Goal: Task Accomplishment & Management: Use online tool/utility

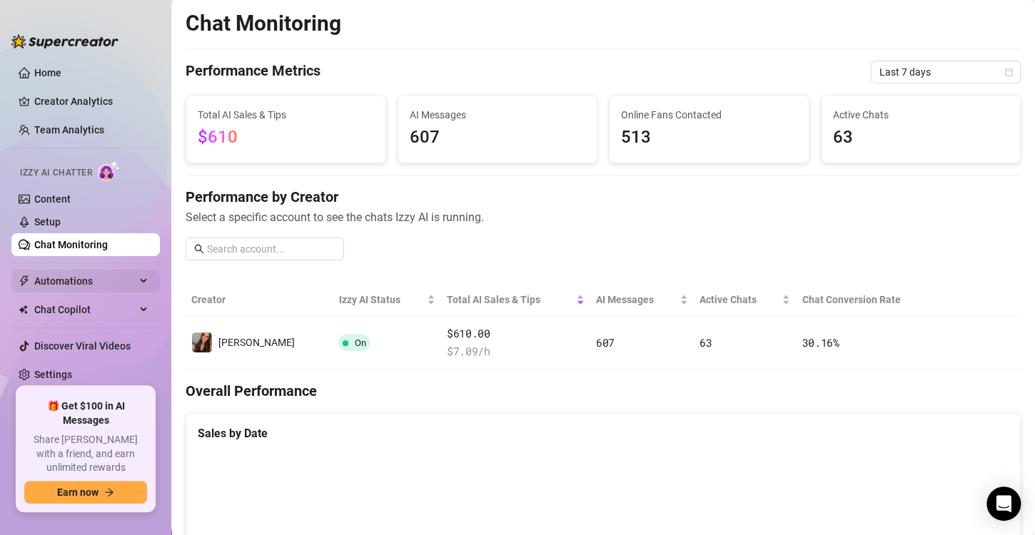
click at [131, 280] on span "Automations" at bounding box center [84, 281] width 101 height 23
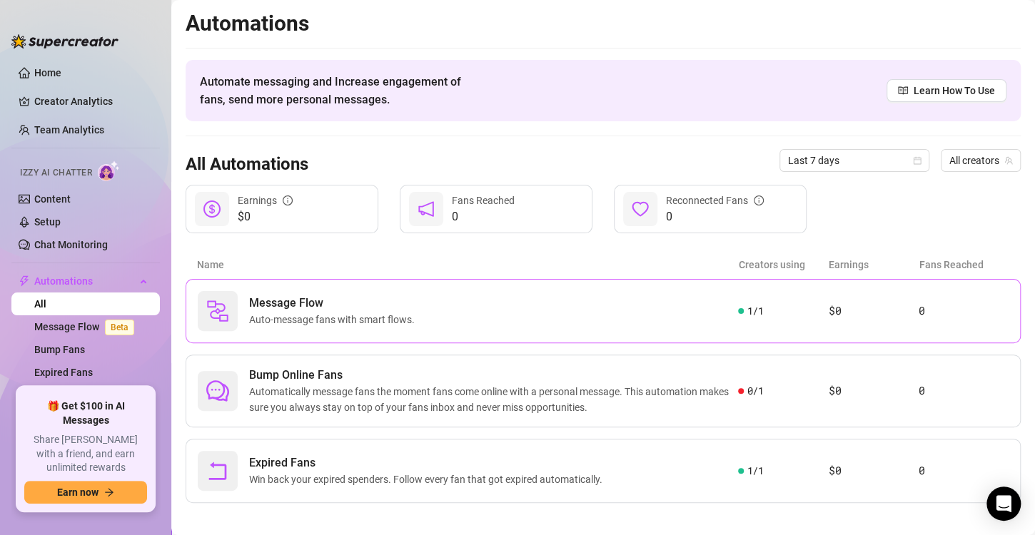
click at [405, 323] on span "Auto-message fans with smart flows." at bounding box center [334, 320] width 171 height 16
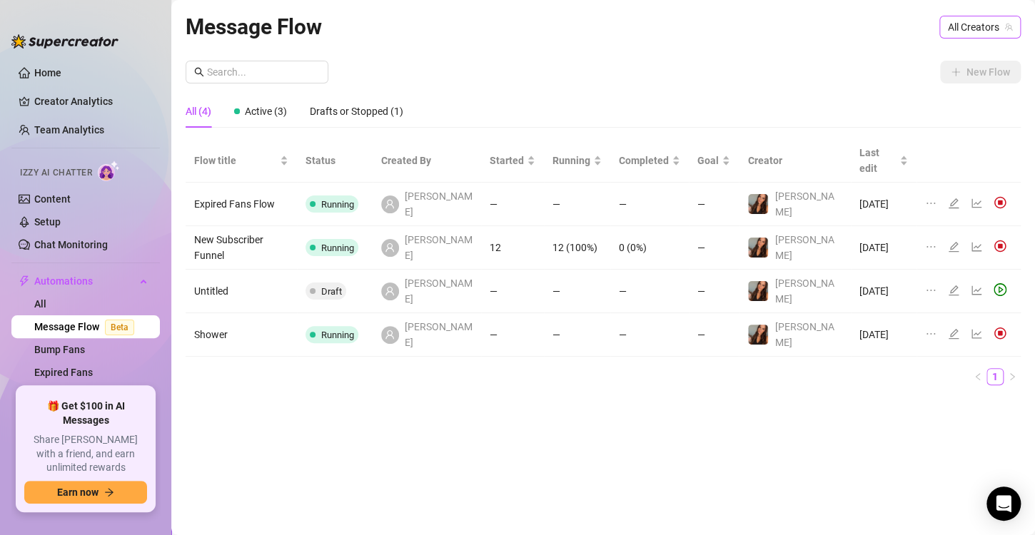
click at [960, 34] on span "All Creators" at bounding box center [980, 26] width 64 height 21
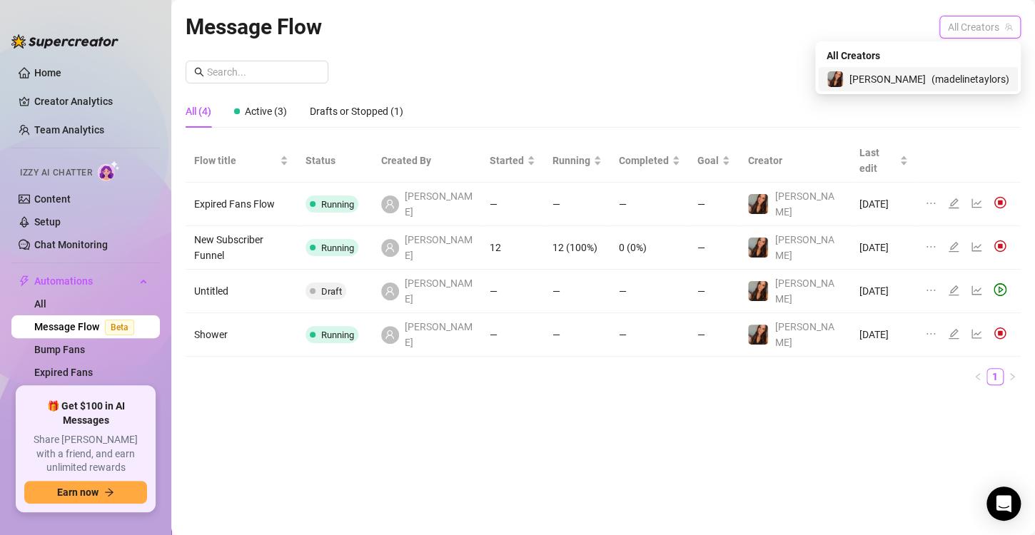
click at [952, 81] on span "( madelinetaylors )" at bounding box center [971, 79] width 78 height 16
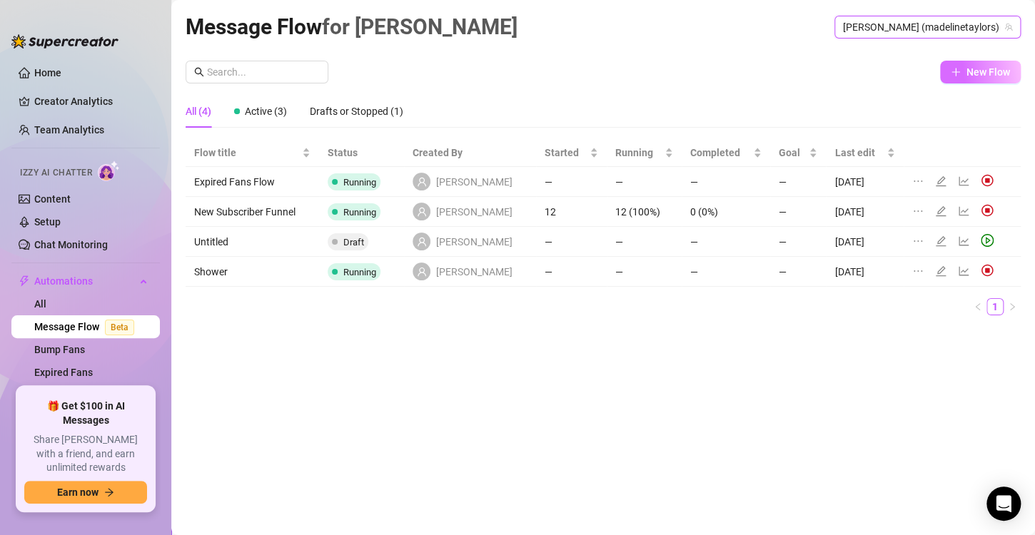
click at [967, 76] on span "New Flow" at bounding box center [989, 71] width 44 height 11
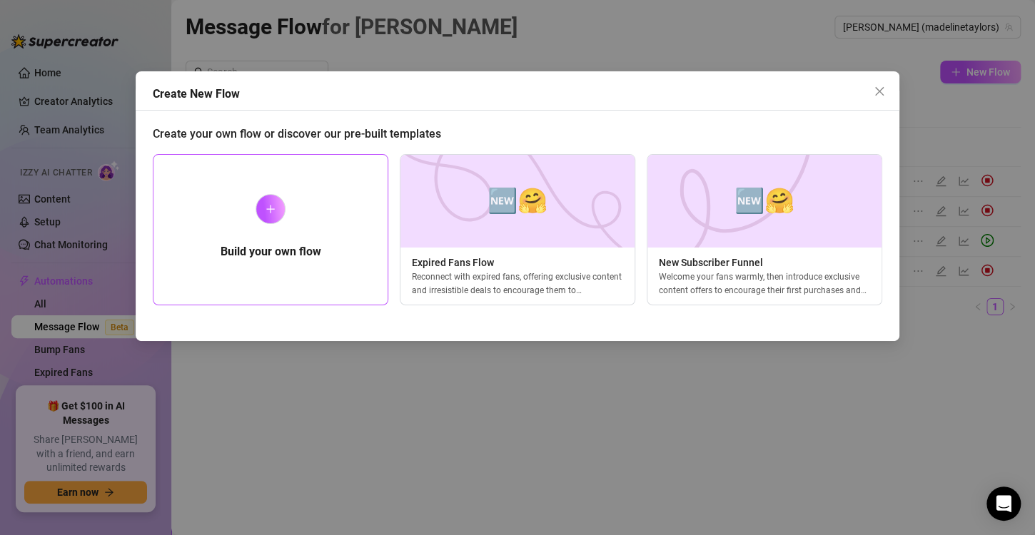
click at [291, 218] on div "Build your own flow" at bounding box center [271, 229] width 236 height 151
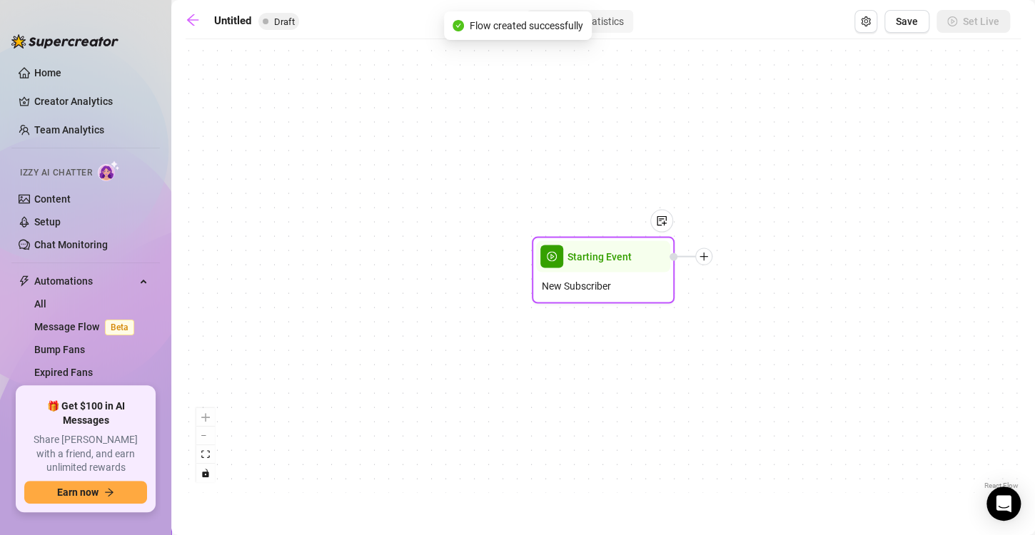
click at [558, 277] on div "New Subscriber" at bounding box center [603, 286] width 134 height 27
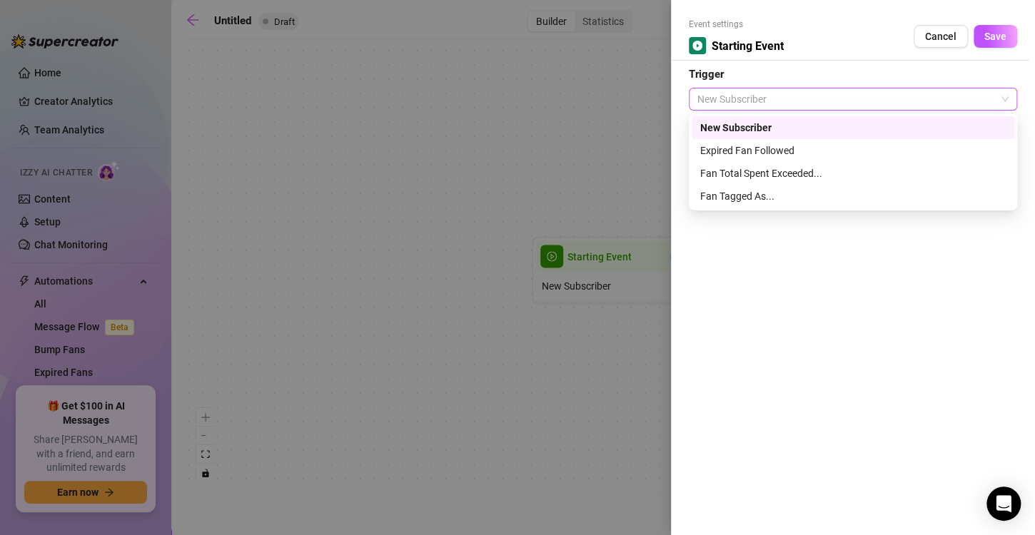
click at [777, 103] on span "New Subscriber" at bounding box center [853, 99] width 311 height 21
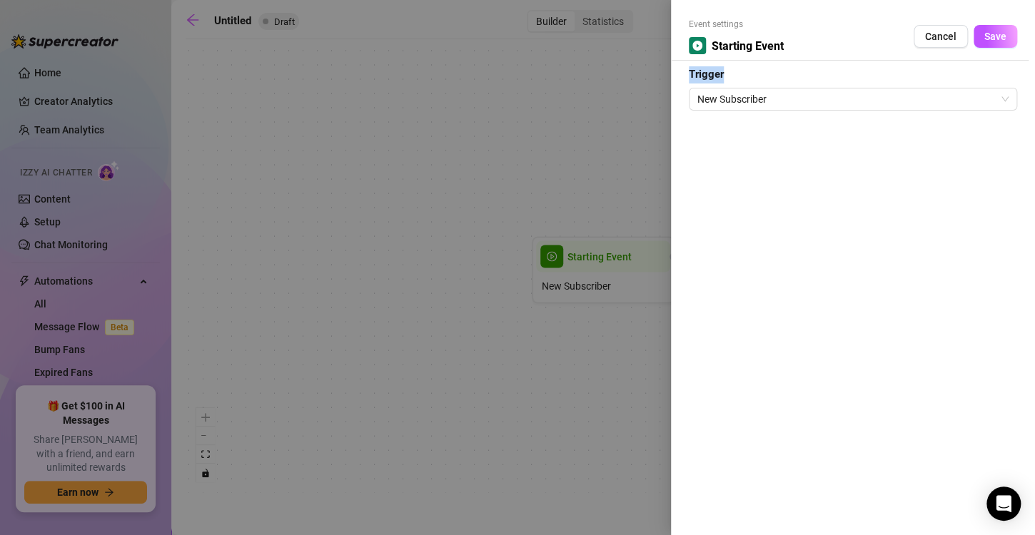
drag, startPoint x: 779, startPoint y: 84, endPoint x: 969, endPoint y: 31, distance: 197.1
click at [969, 31] on form "Event settings Starting Event Cancel Save Trigger New Subscriber" at bounding box center [853, 64] width 328 height 93
click at [969, 31] on div "Cancel Save" at bounding box center [966, 36] width 104 height 23
click at [935, 46] on button "Cancel" at bounding box center [941, 36] width 54 height 23
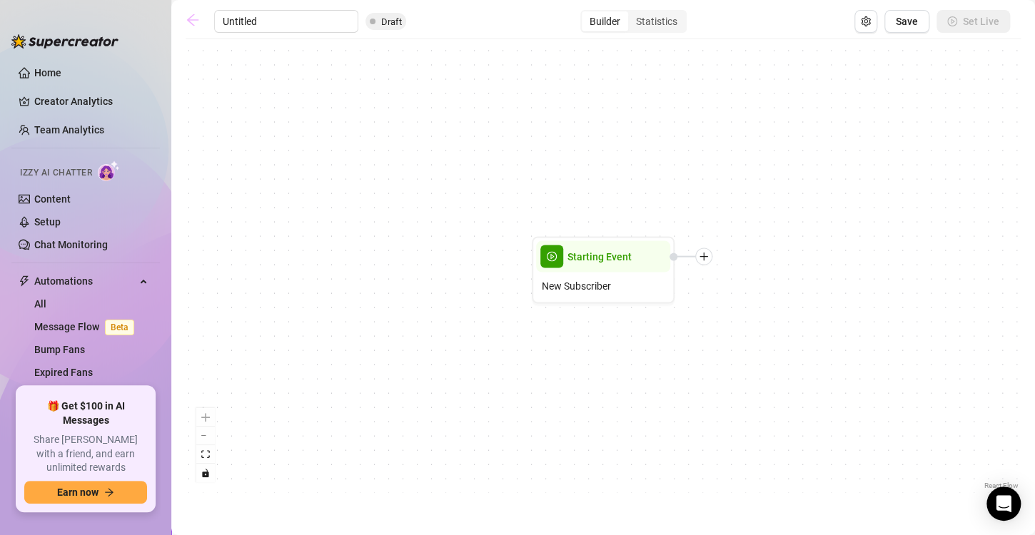
click at [192, 26] on icon "arrow-left" at bounding box center [193, 20] width 14 height 14
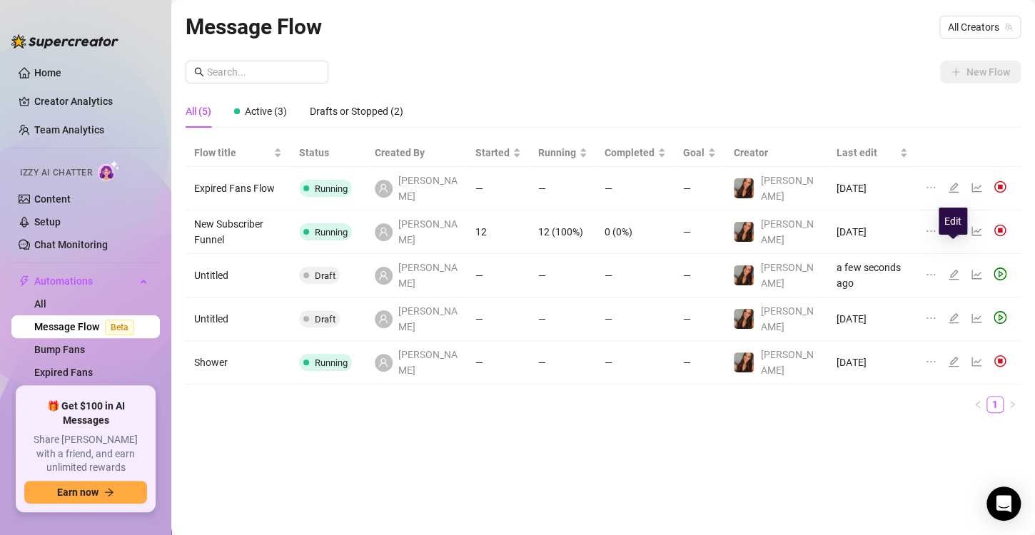
click at [955, 269] on icon "edit" at bounding box center [953, 274] width 11 height 11
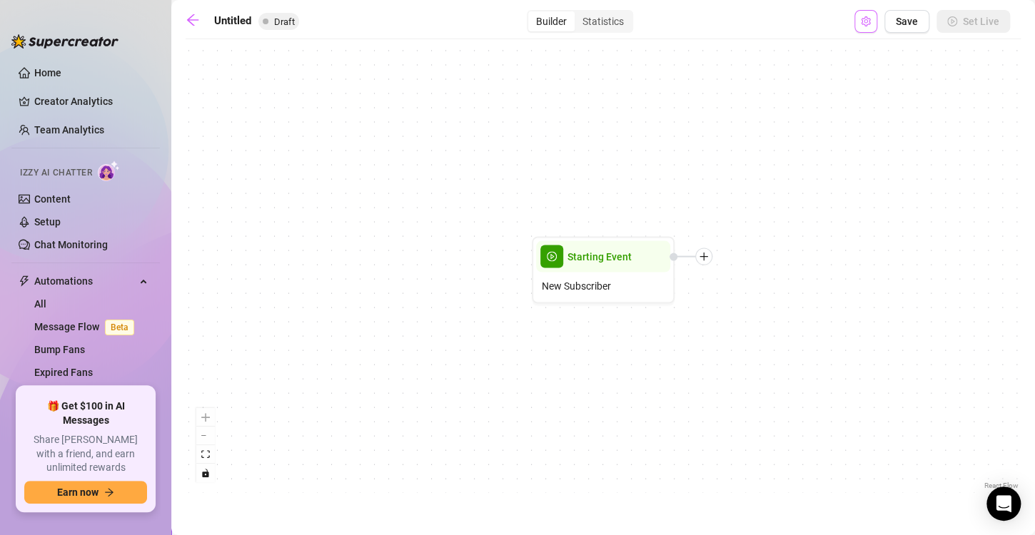
click at [862, 26] on button "Open Exit Rules" at bounding box center [866, 21] width 23 height 23
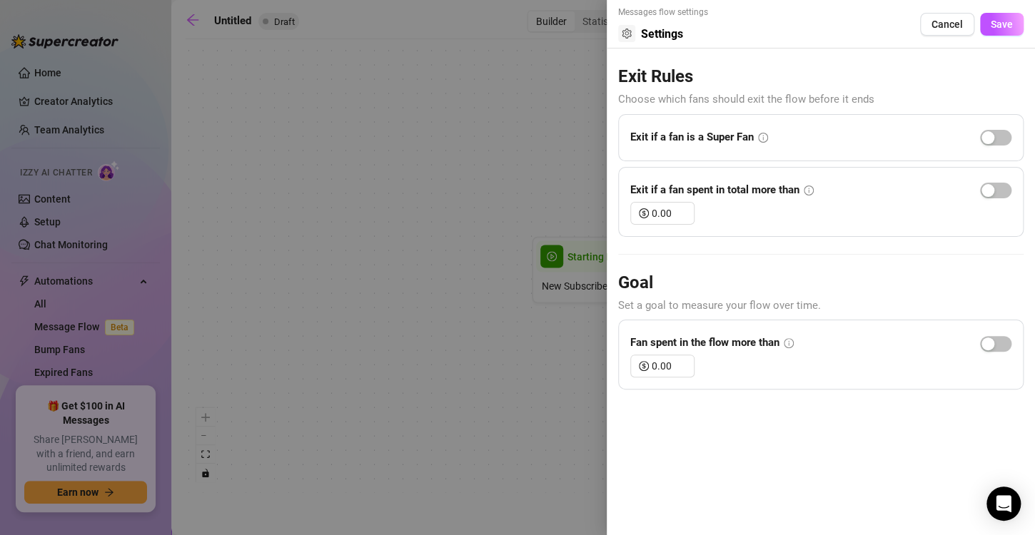
click at [580, 169] on div at bounding box center [517, 267] width 1035 height 535
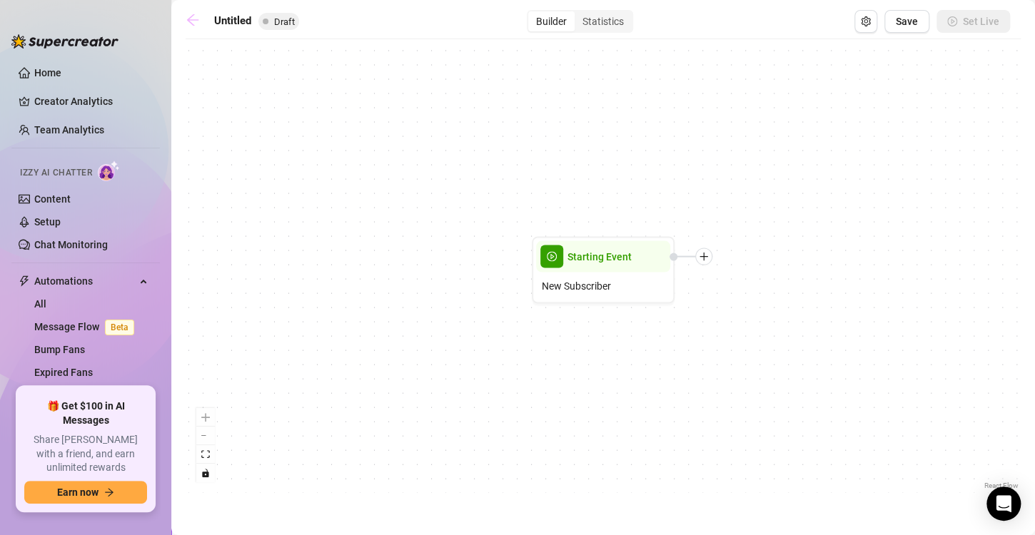
click at [194, 22] on icon "arrow-left" at bounding box center [193, 20] width 14 height 14
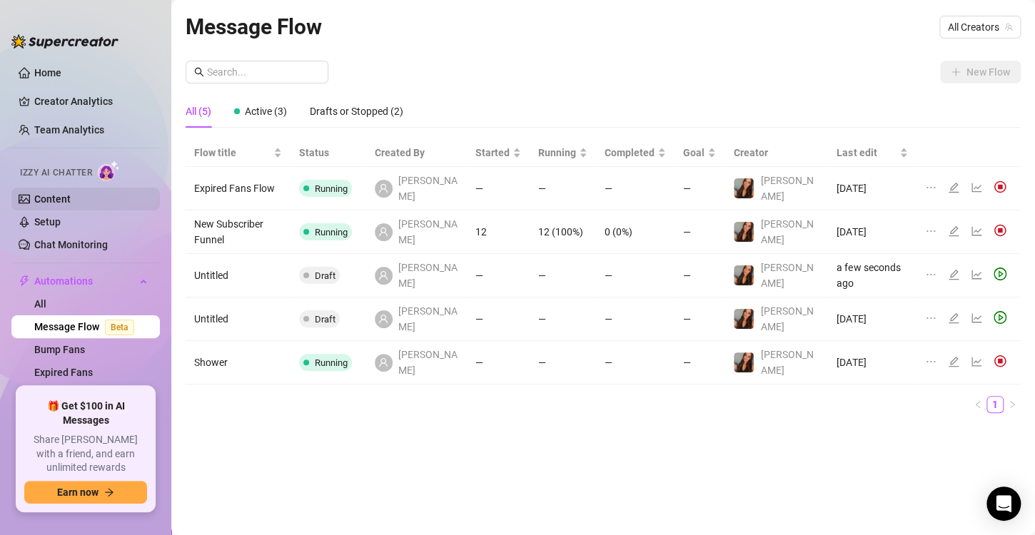
click at [71, 203] on link "Content" at bounding box center [52, 198] width 36 height 11
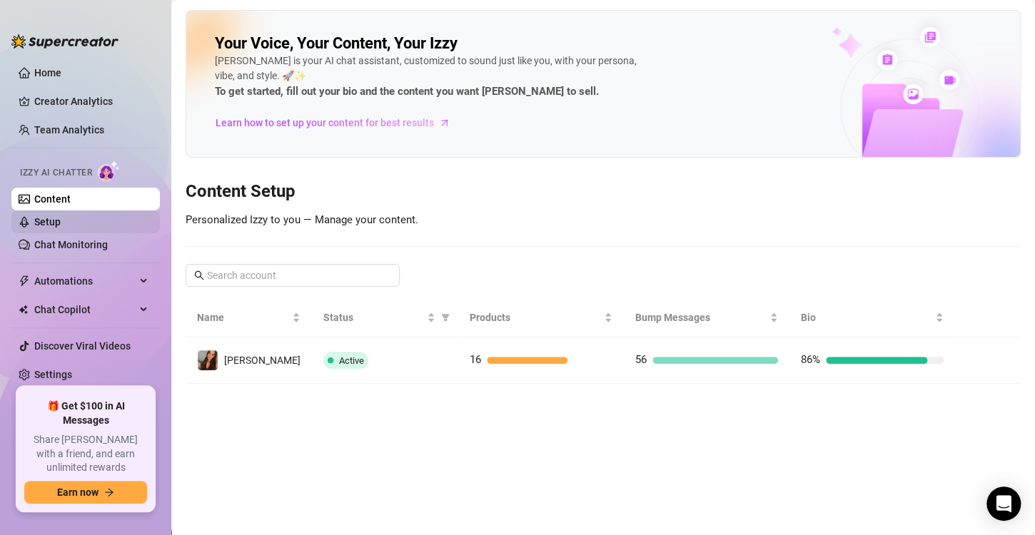
click at [61, 228] on link "Setup" at bounding box center [47, 221] width 26 height 11
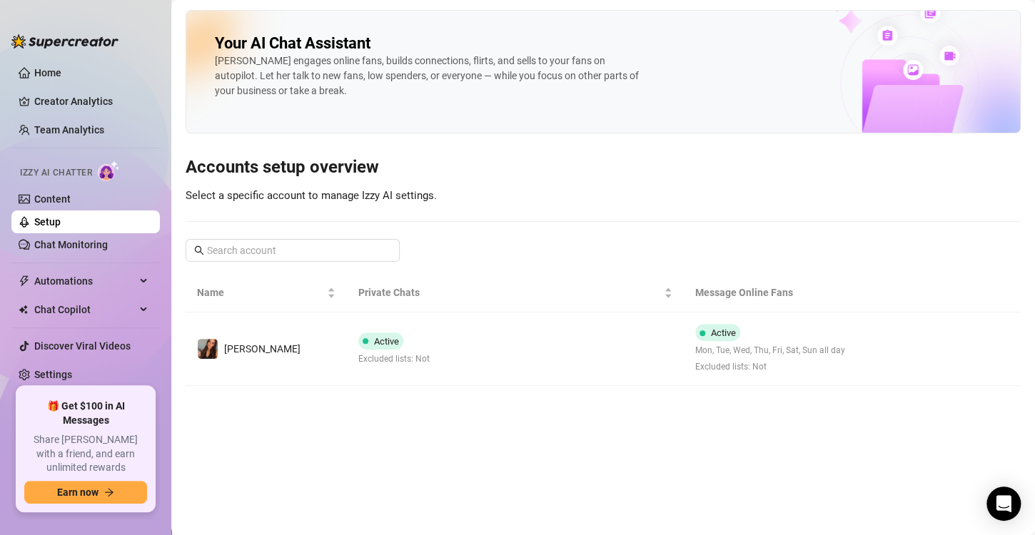
click at [89, 257] on ul "Home Creator Analytics Team Analytics Izzy AI Chatter Content Setup Chat Monito…" at bounding box center [85, 219] width 149 height 326
click at [87, 246] on link "Chat Monitoring" at bounding box center [71, 244] width 74 height 11
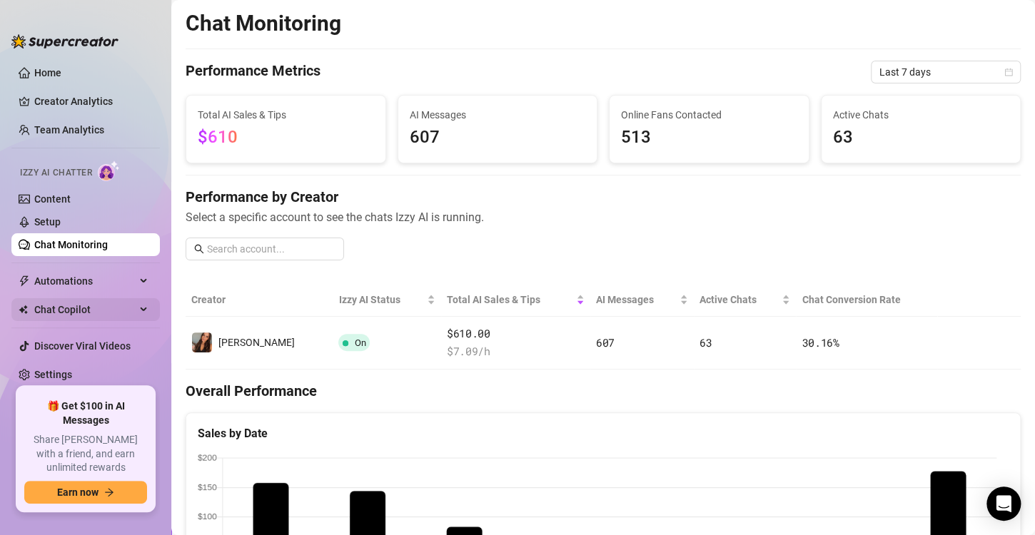
click at [111, 313] on span "Chat Copilot" at bounding box center [84, 309] width 101 height 23
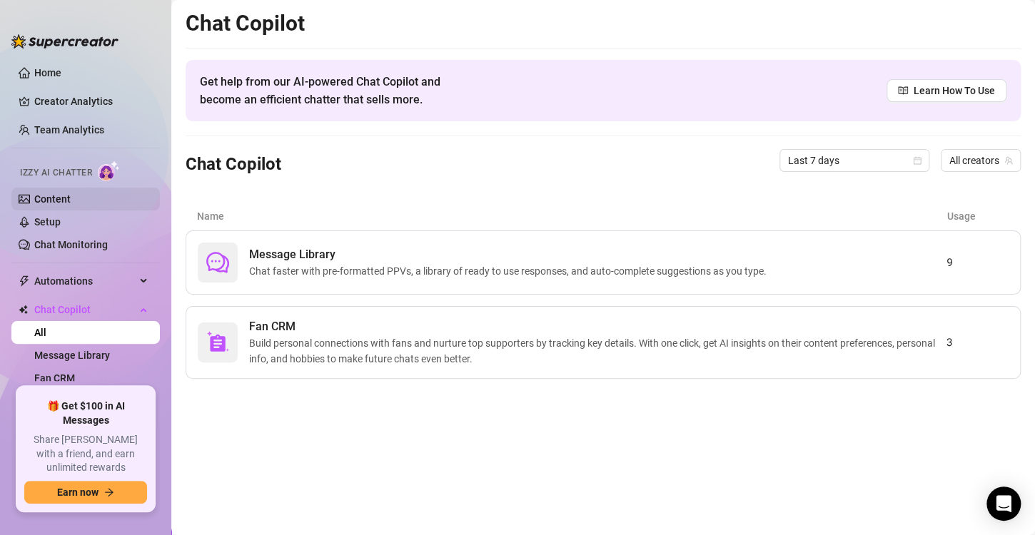
click at [54, 201] on link "Content" at bounding box center [52, 198] width 36 height 11
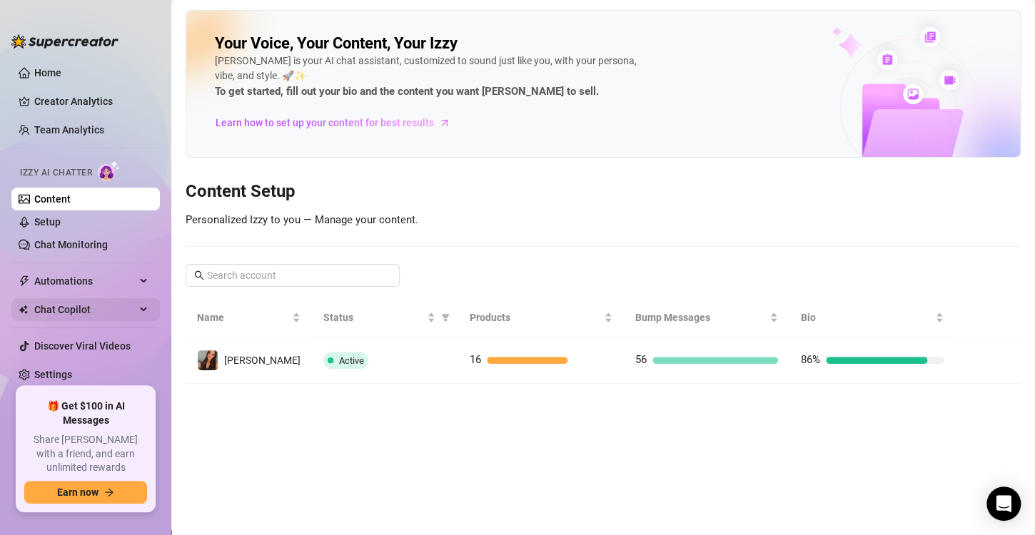
click at [97, 314] on span "Chat Copilot" at bounding box center [84, 309] width 101 height 23
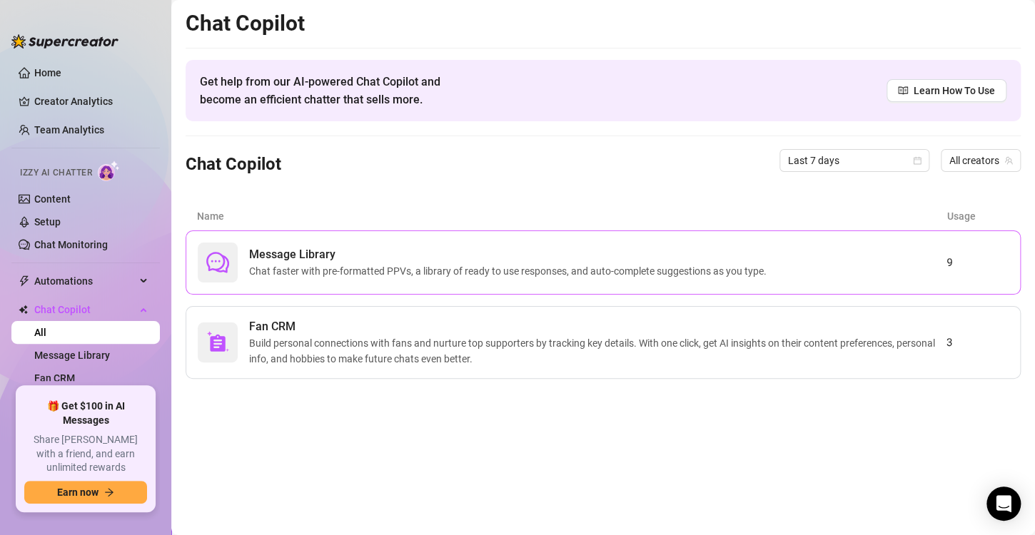
click at [335, 276] on span "Chat faster with pre-formatted PPVs, a library of ready to use responses, and a…" at bounding box center [510, 271] width 523 height 16
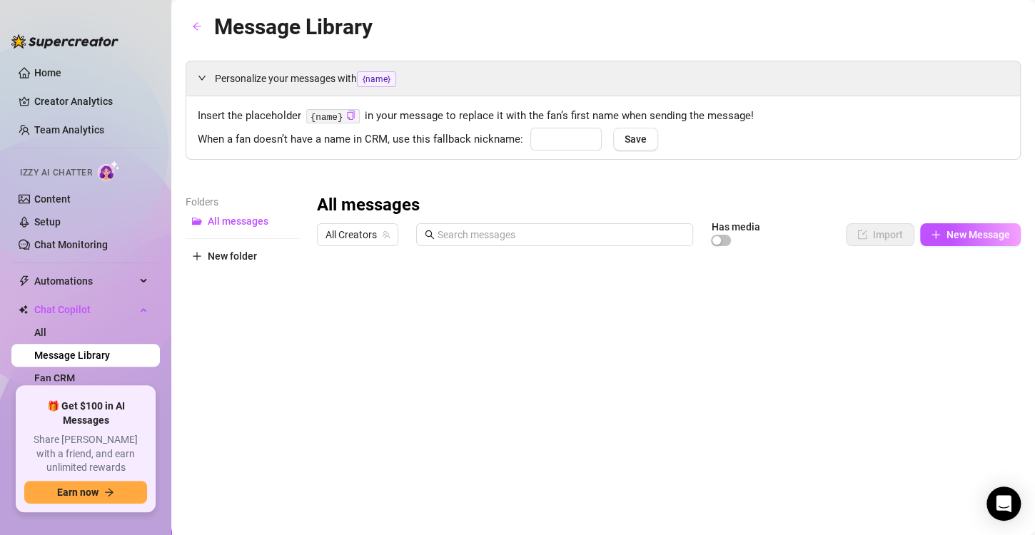
type input "babe"
click at [920, 238] on button "New Message" at bounding box center [970, 234] width 101 height 23
type textarea "Type your message here..."
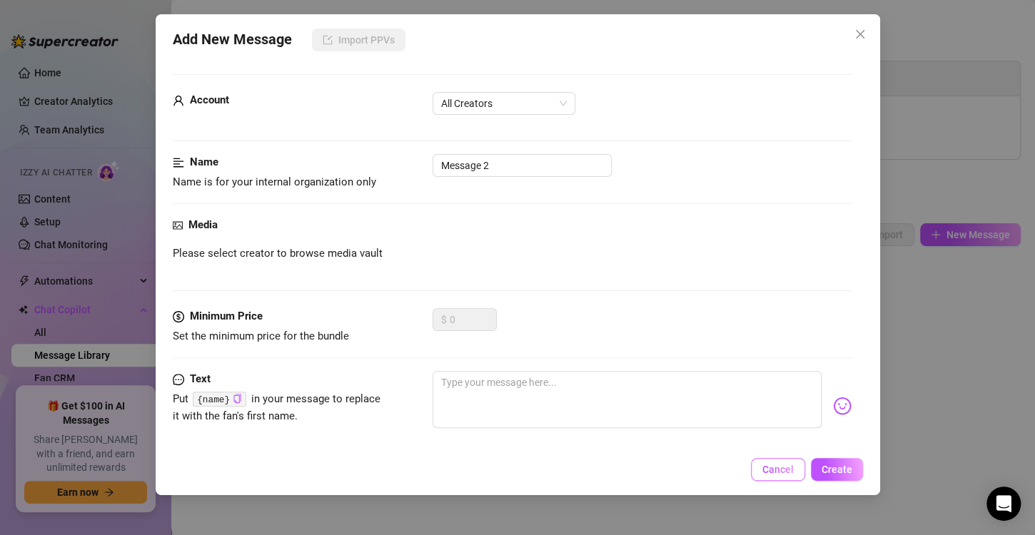
click at [796, 471] on button "Cancel" at bounding box center [778, 469] width 54 height 23
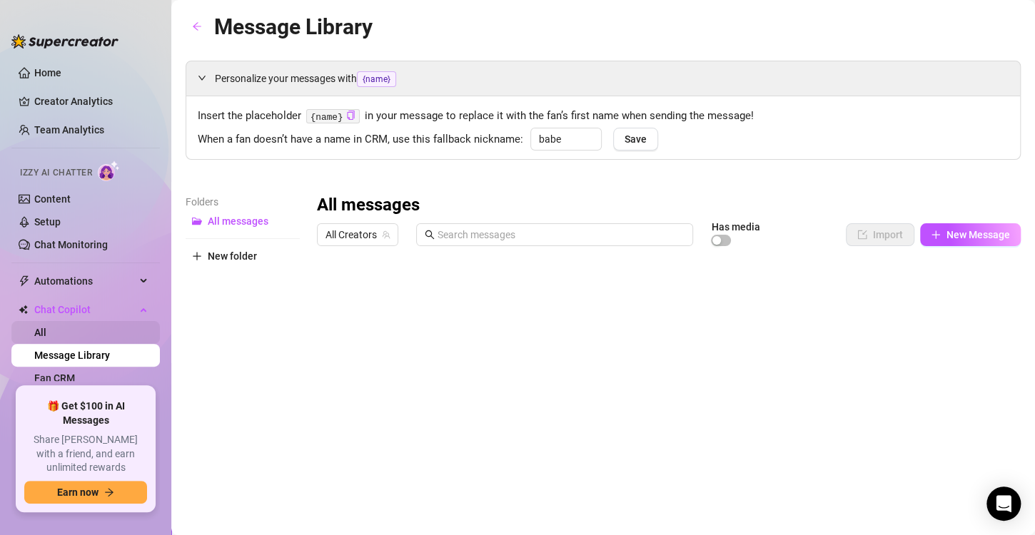
click at [46, 328] on link "All" at bounding box center [40, 332] width 12 height 11
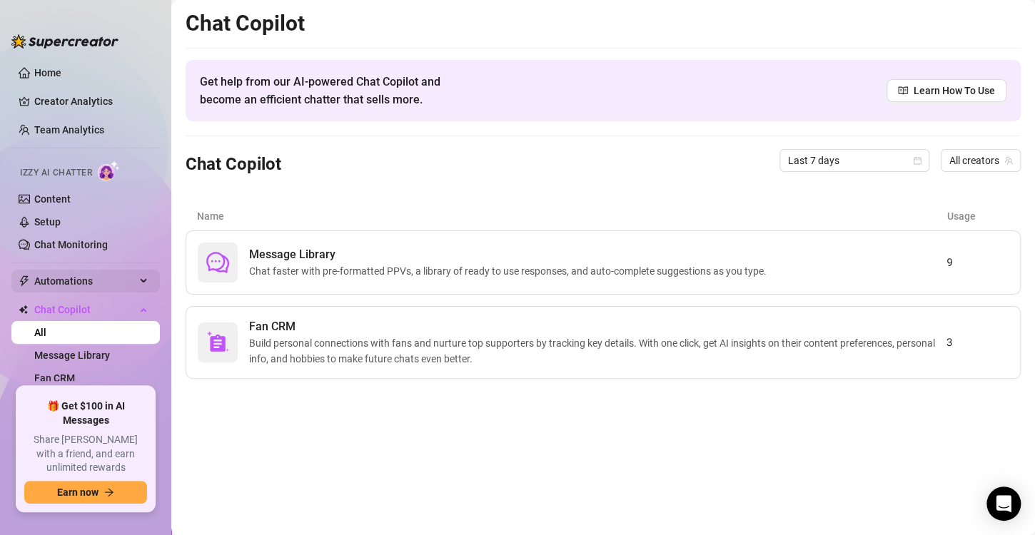
click at [99, 288] on span "Automations" at bounding box center [84, 281] width 101 height 23
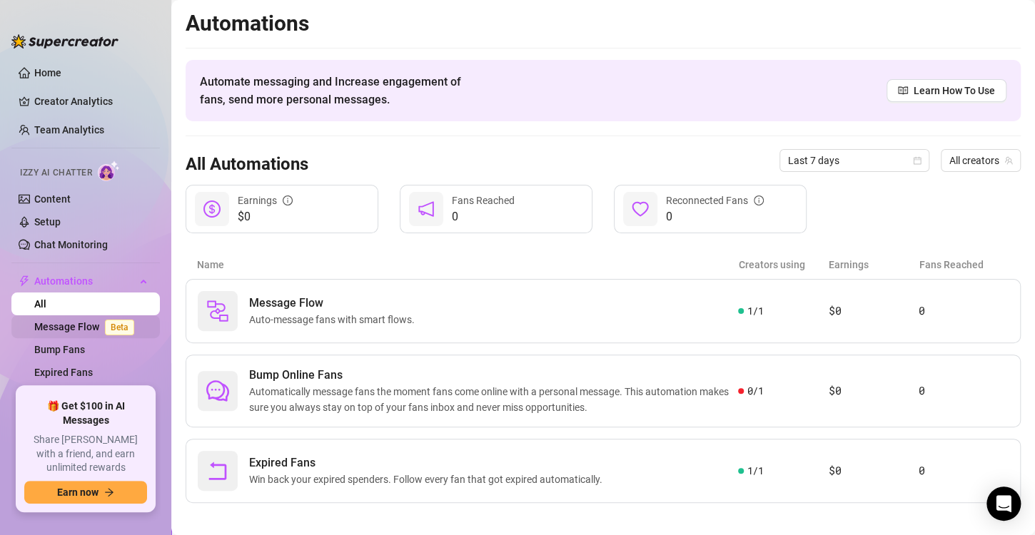
click at [76, 333] on link "Message Flow Beta" at bounding box center [87, 326] width 106 height 11
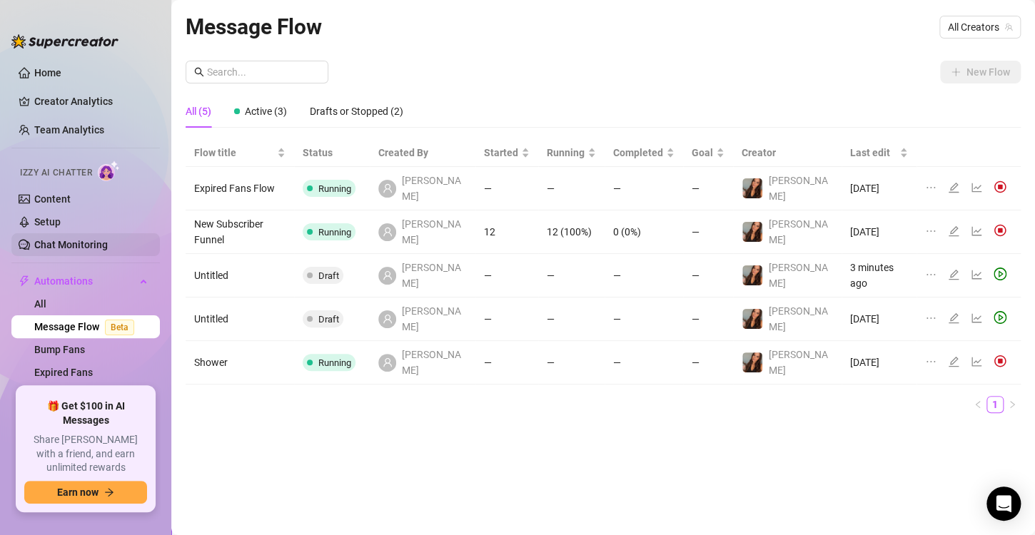
click at [72, 248] on link "Chat Monitoring" at bounding box center [71, 244] width 74 height 11
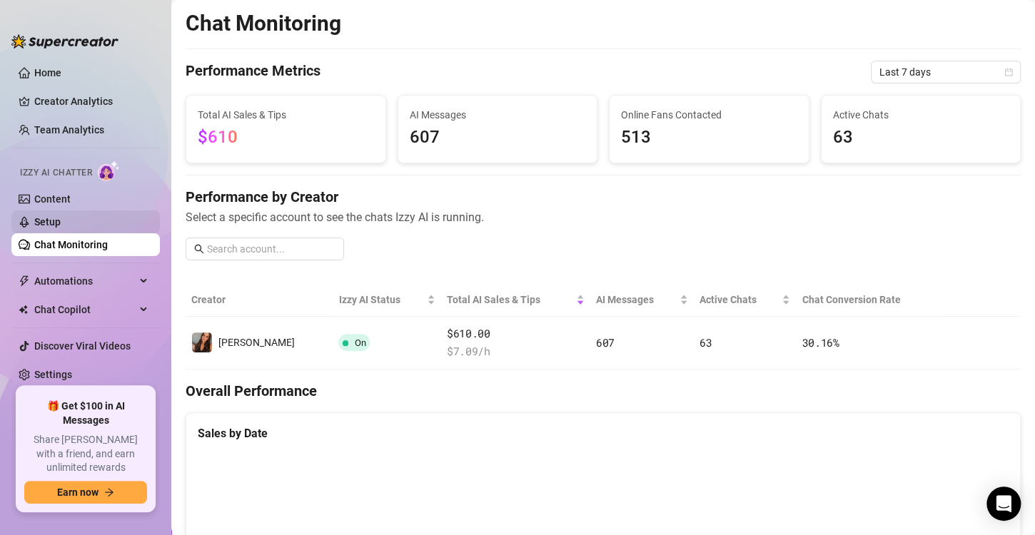
click at [61, 227] on link "Setup" at bounding box center [47, 221] width 26 height 11
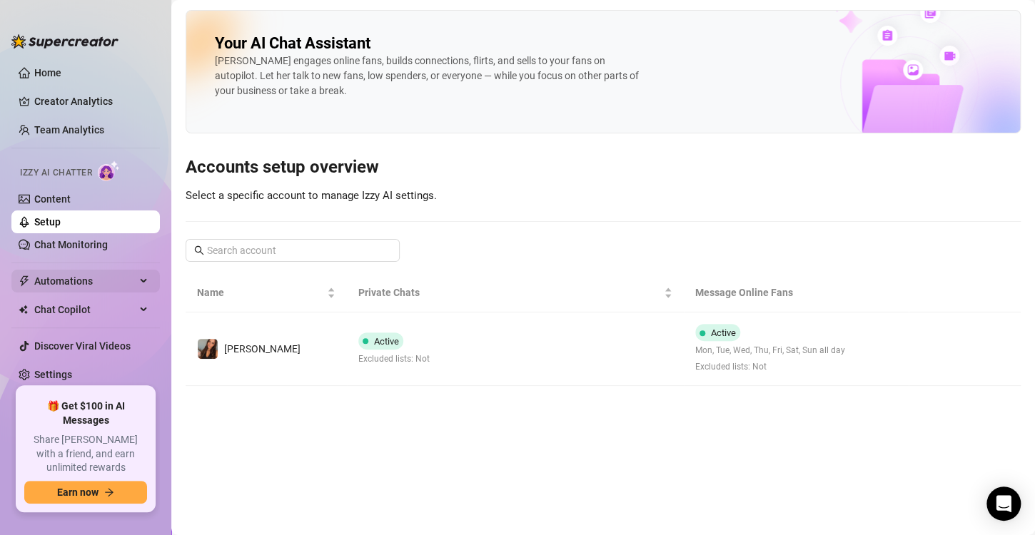
click at [58, 283] on span "Automations" at bounding box center [84, 281] width 101 height 23
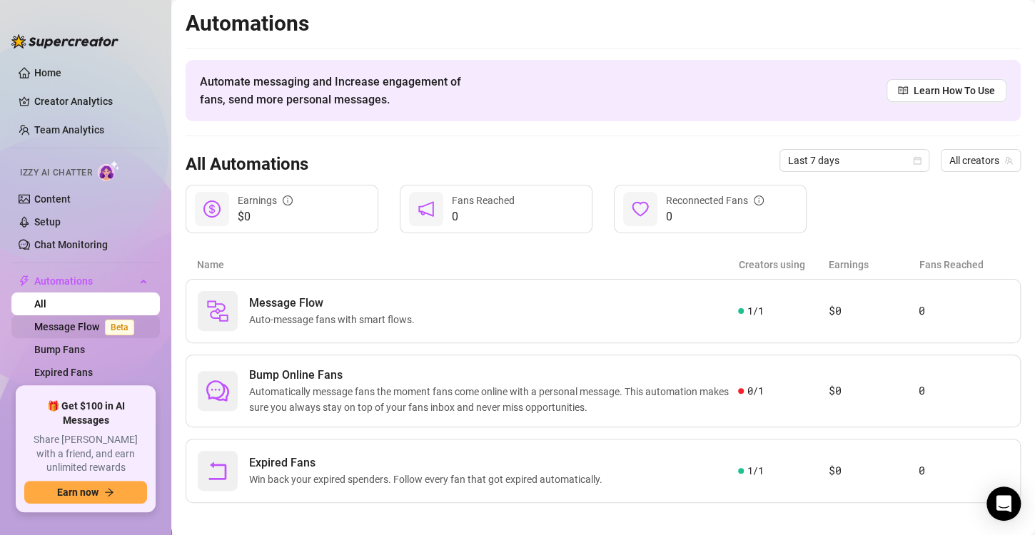
click at [88, 329] on link "Message Flow Beta" at bounding box center [87, 326] width 106 height 11
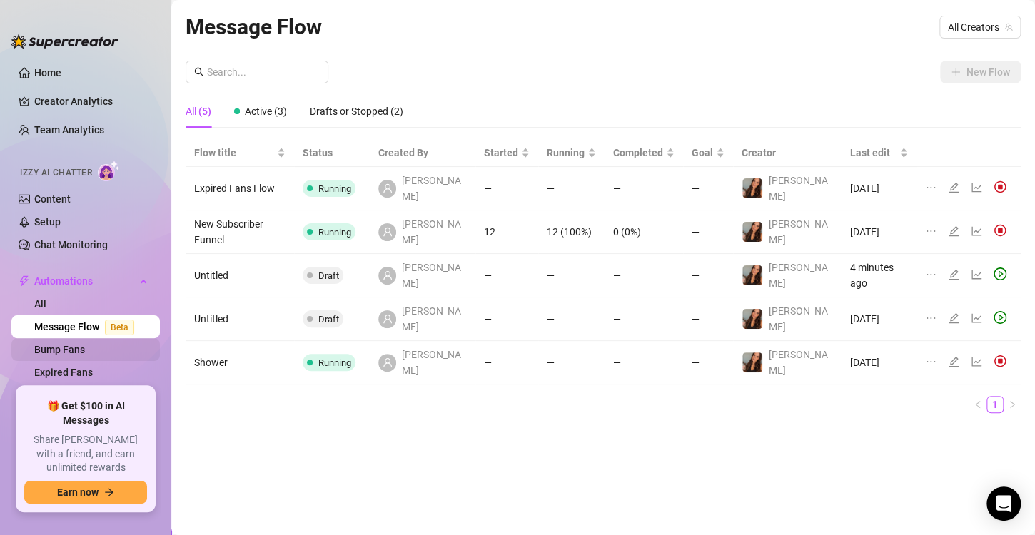
click at [81, 346] on link "Bump Fans" at bounding box center [59, 349] width 51 height 11
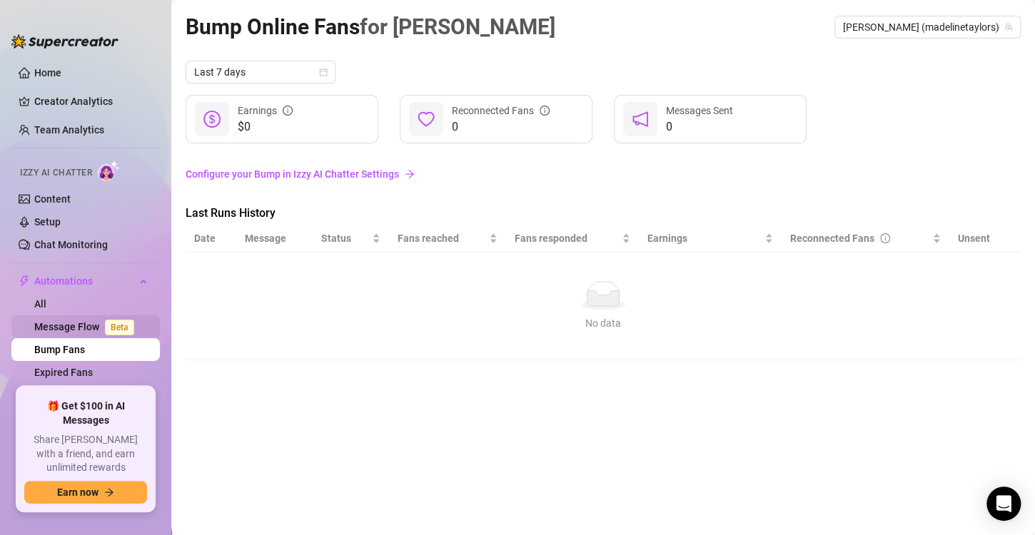
click at [77, 321] on link "Message Flow Beta" at bounding box center [87, 326] width 106 height 11
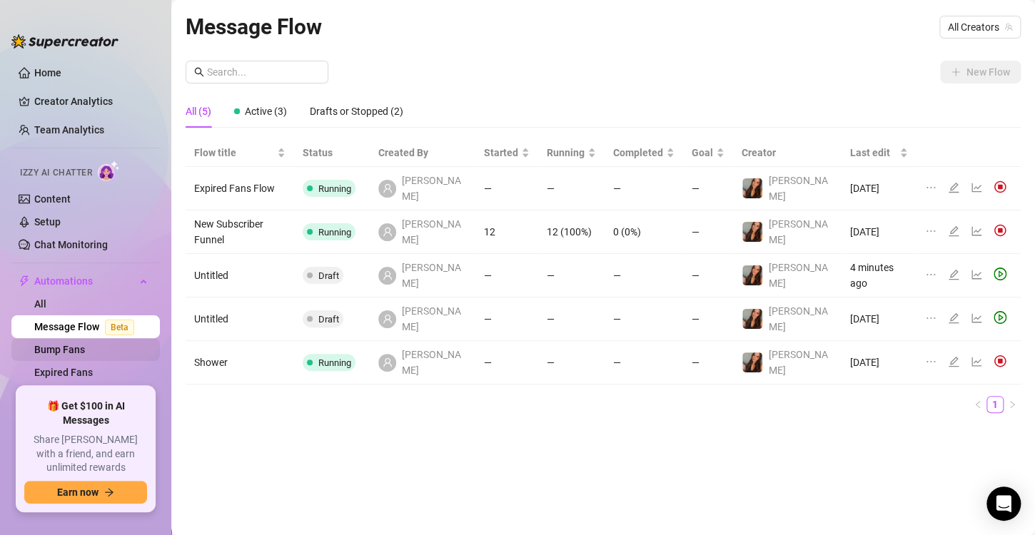
click at [85, 356] on link "Bump Fans" at bounding box center [59, 349] width 51 height 11
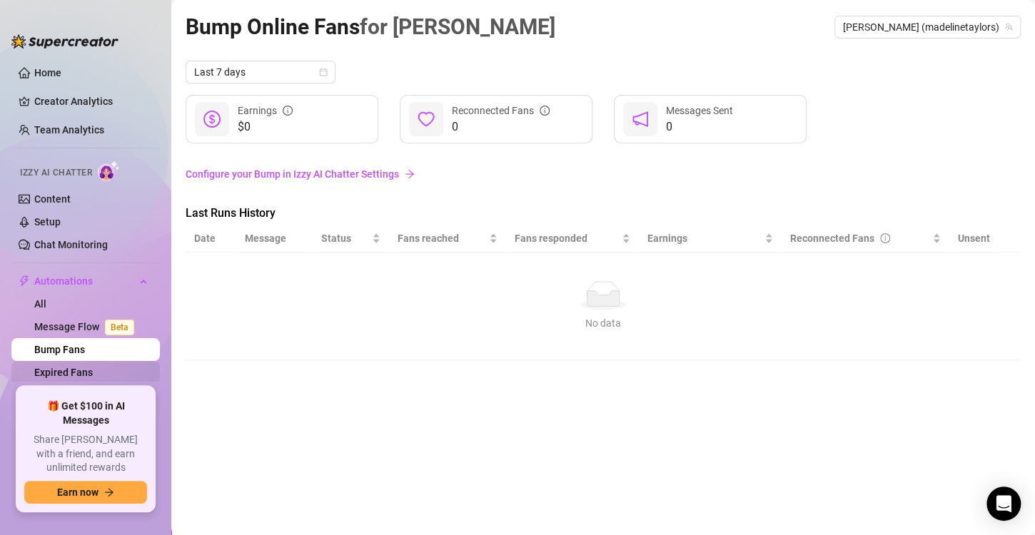
click at [93, 378] on link "Expired Fans" at bounding box center [63, 372] width 59 height 11
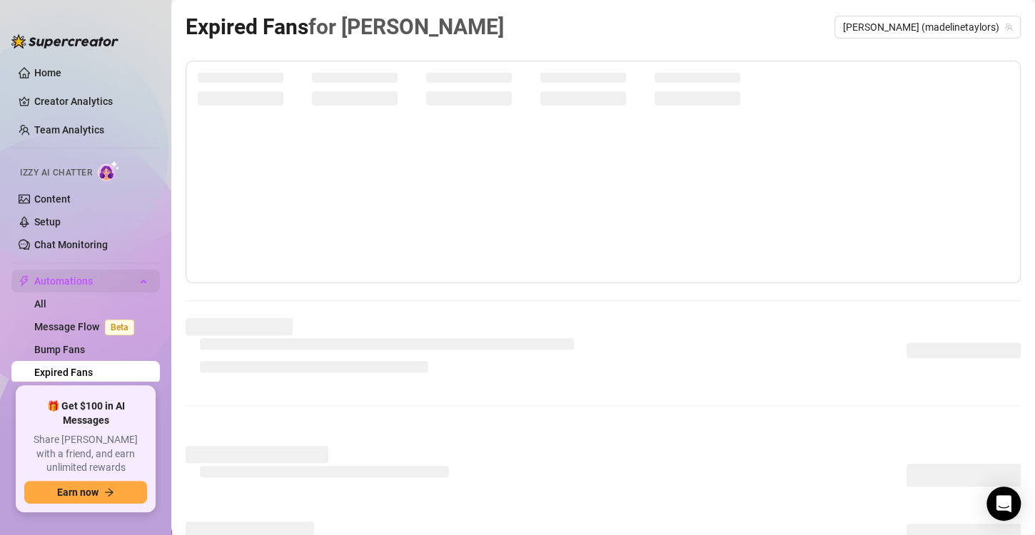
click at [132, 285] on div "Automations" at bounding box center [85, 281] width 149 height 23
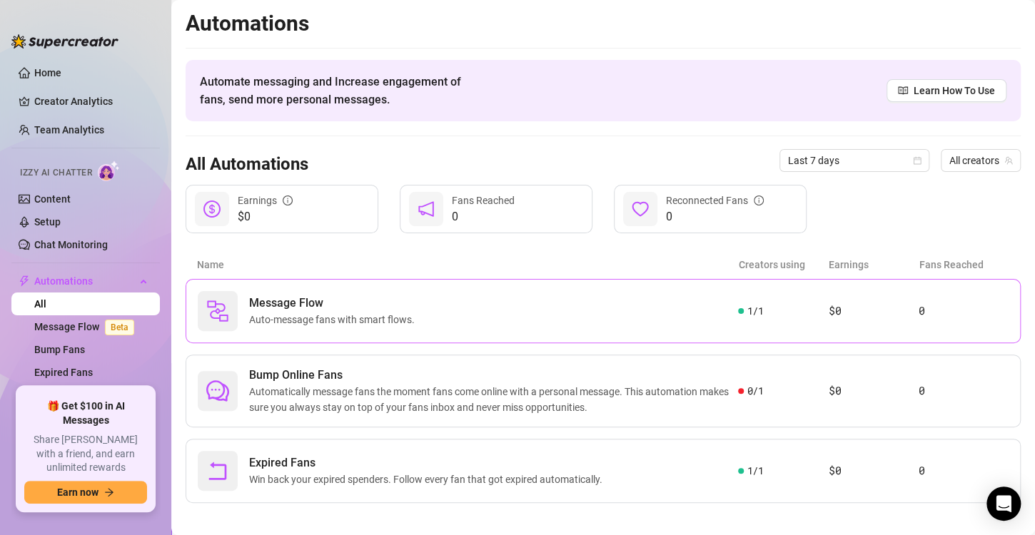
click at [273, 312] on span "Auto-message fans with smart flows." at bounding box center [334, 320] width 171 height 16
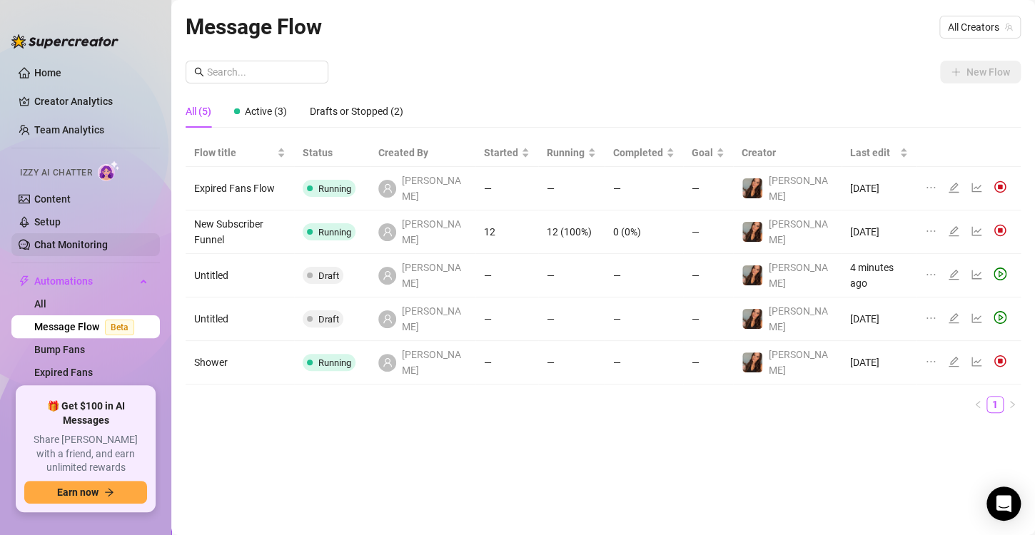
click at [66, 251] on link "Chat Monitoring" at bounding box center [71, 244] width 74 height 11
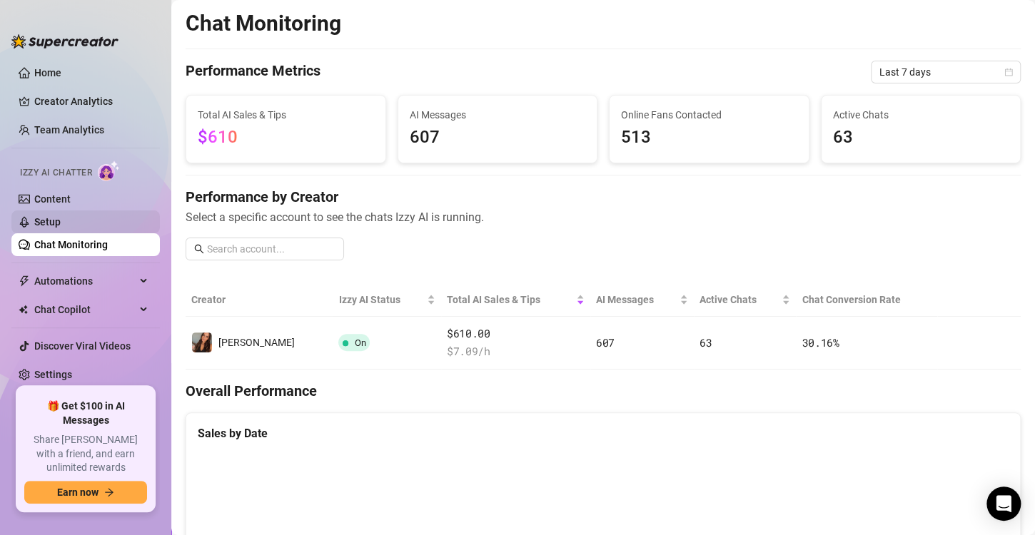
click at [58, 220] on link "Setup" at bounding box center [47, 221] width 26 height 11
